Goal: Information Seeking & Learning: Compare options

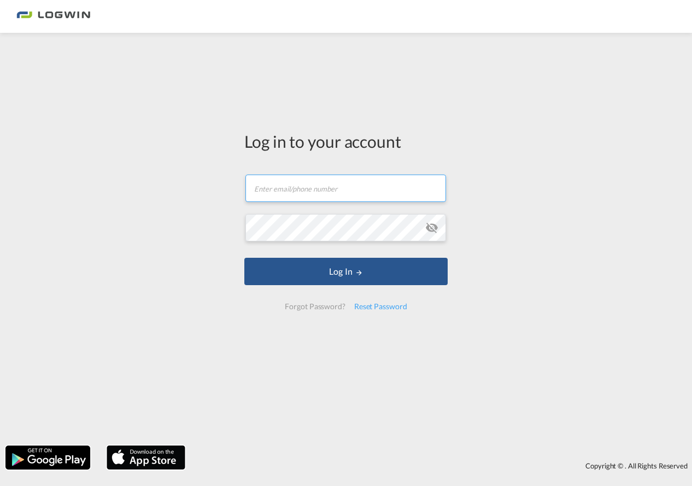
type input "[PERSON_NAME][EMAIL_ADDRESS][PERSON_NAME][DOMAIN_NAME]"
click at [662, 257] on div "Log in to your account [PERSON_NAME][EMAIL_ADDRESS][PERSON_NAME][DOMAIN_NAME] P…" at bounding box center [346, 238] width 692 height 401
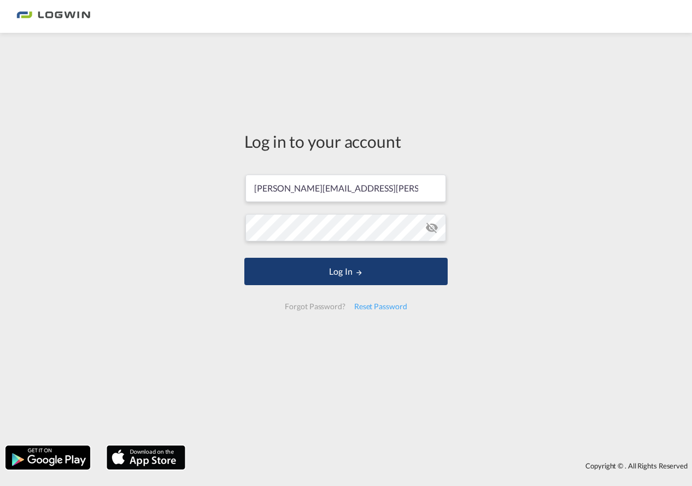
click at [369, 274] on button "Log In" at bounding box center [346, 271] width 203 height 27
